Goal: Check status: Check status

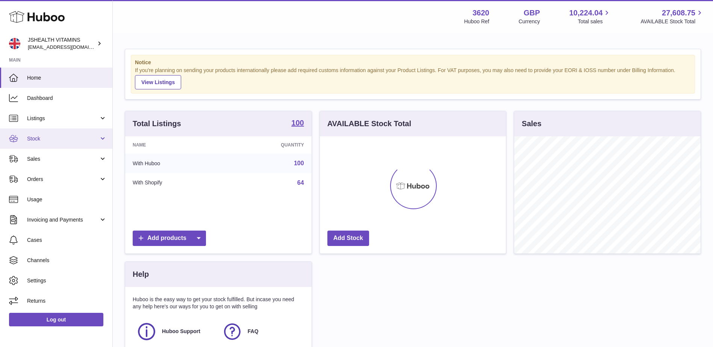
scroll to position [117, 186]
click at [43, 135] on span "Stock" at bounding box center [63, 138] width 72 height 7
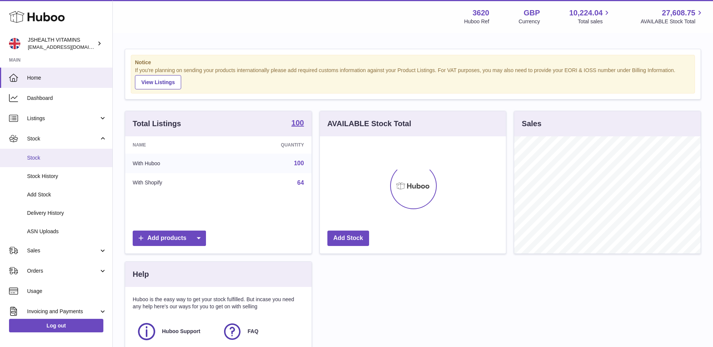
click at [42, 161] on span "Stock" at bounding box center [67, 157] width 80 height 7
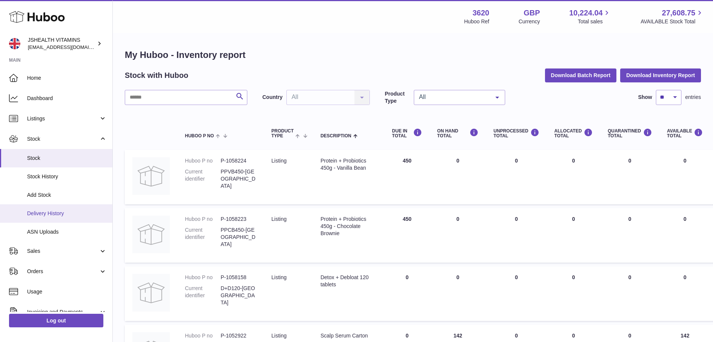
click at [48, 216] on span "Delivery History" at bounding box center [67, 213] width 80 height 7
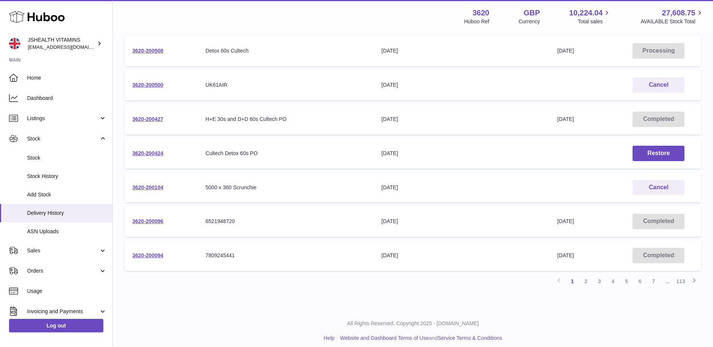
scroll to position [221, 0]
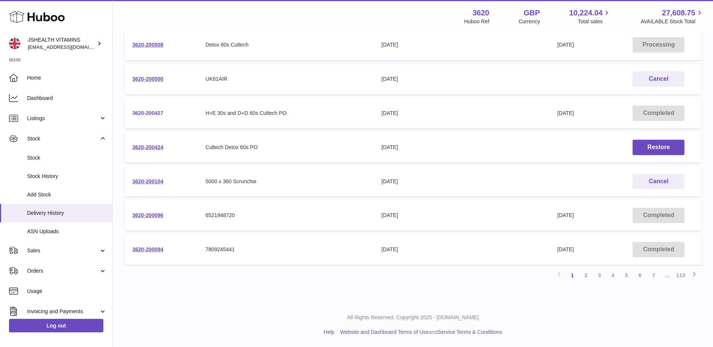
click at [152, 110] on link "3620-200427" at bounding box center [147, 113] width 31 height 6
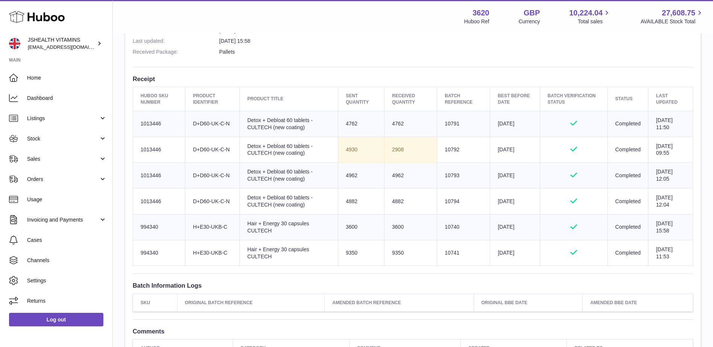
scroll to position [225, 0]
